Goal: Navigation & Orientation: Find specific page/section

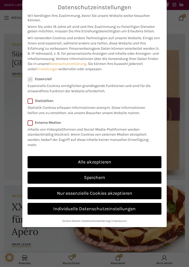
click at [132, 164] on link "Alle akzeptieren" at bounding box center [95, 162] width 134 height 12
checkbox input "true"
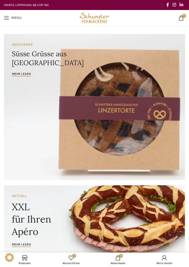
click at [9, 16] on span "Open mobile menu" at bounding box center [6, 17] width 5 height 5
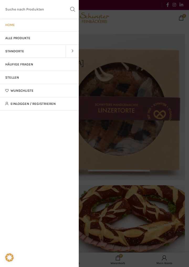
click at [25, 51] on link "Standorte" at bounding box center [33, 51] width 66 height 13
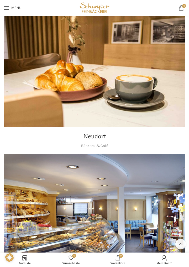
scroll to position [711, 0]
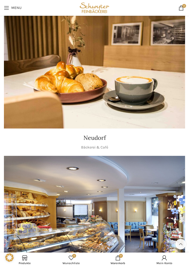
click at [136, 88] on img "1 / 1" at bounding box center [94, 68] width 181 height 121
click at [132, 223] on img "1 / 1" at bounding box center [94, 216] width 181 height 121
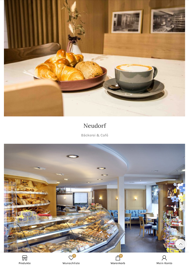
scroll to position [728, 0]
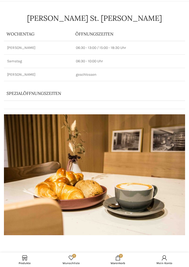
scroll to position [26, 0]
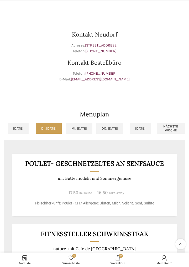
scroll to position [331, 0]
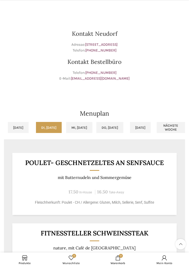
click at [81, 128] on link "Mi, [DATE]" at bounding box center [79, 127] width 26 height 11
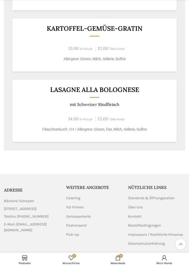
scroll to position [677, 0]
